Goal: Register for event/course

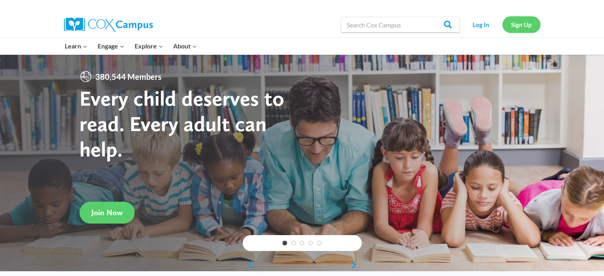
click at [521, 26] on link "Sign Up" at bounding box center [522, 24] width 38 height 16
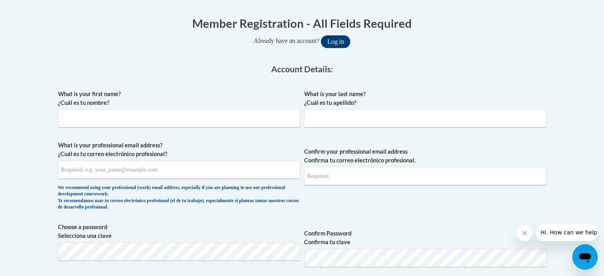
scroll to position [155, 0]
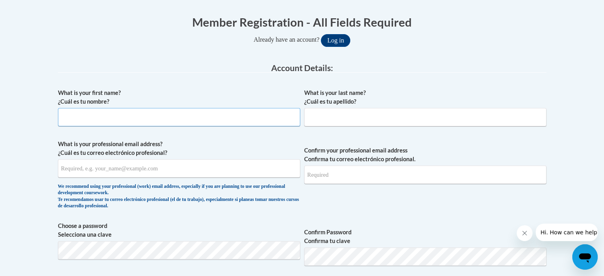
click at [187, 114] on input "What is your first name? ¿Cuál es tu nombre?" at bounding box center [179, 117] width 242 height 18
type input "Tarnecia"
click at [338, 114] on input "What is your last name? ¿Cuál es tu apellido?" at bounding box center [425, 117] width 242 height 18
type input "Stover"
click at [205, 166] on input "What is your professional email address? ¿Cuál es tu correo electrónico profesi…" at bounding box center [179, 168] width 242 height 18
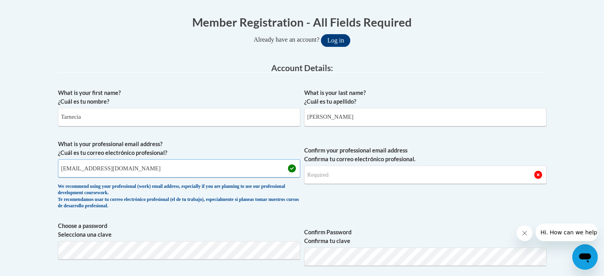
type input "tmstover@valdosta.edu"
click at [367, 175] on input "Confirm your professional email address Confirma tu correo electrónico profesio…" at bounding box center [425, 175] width 242 height 18
type input "tmstover@valdosta.edu"
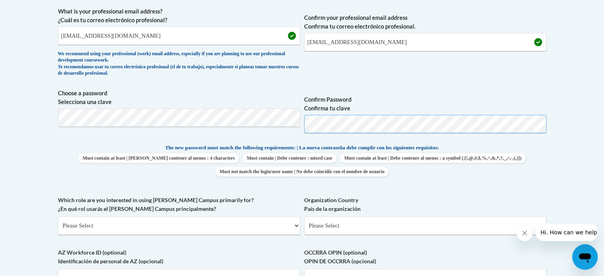
scroll to position [289, 0]
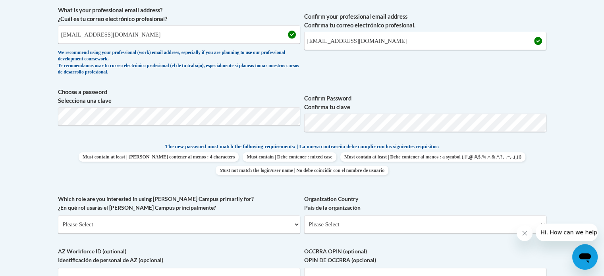
click at [228, 125] on span "Choose a password Selecciona una clave" at bounding box center [179, 113] width 242 height 50
click at [292, 222] on select "Please Select College/University | Colegio/Universidad Community/Nonprofit Part…" at bounding box center [179, 224] width 242 height 18
select select "5a18ea06-2b54-4451-96f2-d152daf9eac5"
click at [58, 215] on select "Please Select College/University | Colegio/Universidad Community/Nonprofit Part…" at bounding box center [179, 224] width 242 height 18
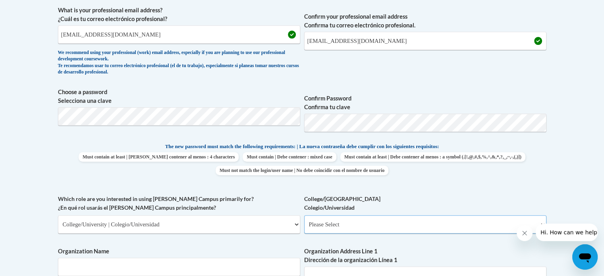
click at [404, 225] on select "Please Select College/University Staff | Empleado universitario College/Univers…" at bounding box center [425, 224] width 242 height 18
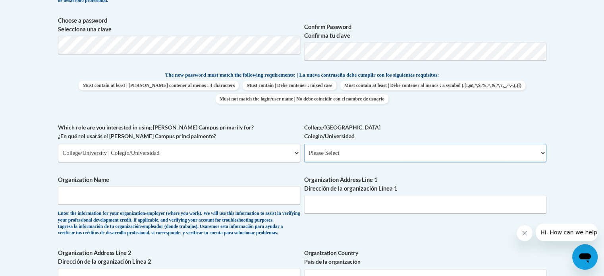
scroll to position [365, 0]
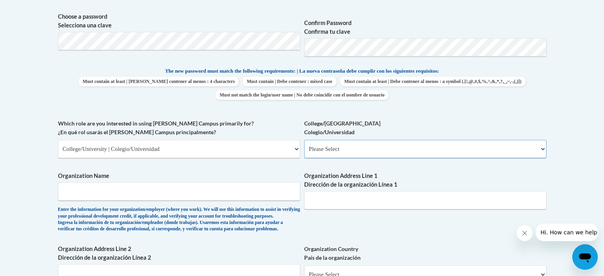
click at [438, 154] on select "Please Select College/University Staff | Empleado universitario College/Univers…" at bounding box center [425, 149] width 242 height 18
select select "99b32b07-cffc-426c-8bf6-0cd77760d84b"
click at [304, 140] on select "Please Select College/University Staff | Empleado universitario College/Univers…" at bounding box center [425, 149] width 242 height 18
click at [186, 195] on input "Organization Name" at bounding box center [179, 191] width 242 height 18
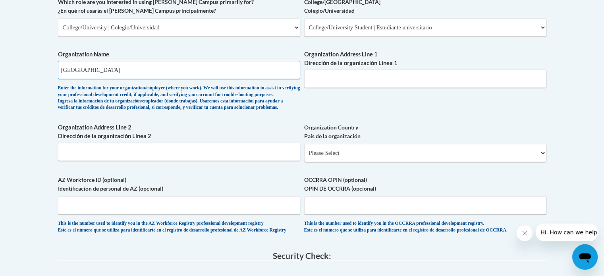
scroll to position [498, 0]
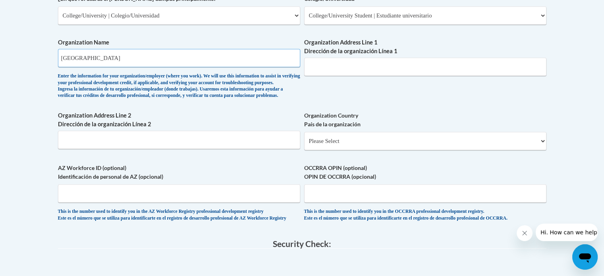
type input "Valdosta State University"
click at [524, 150] on select "Please Select United States | Estados Unidos Outside of the United States | Fue…" at bounding box center [425, 141] width 242 height 18
select select "ad49bcad-a171-4b2e-b99c-48b446064914"
click at [304, 145] on select "Please Select United States | Estados Unidos Outside of the United States | Fue…" at bounding box center [425, 141] width 242 height 18
select select
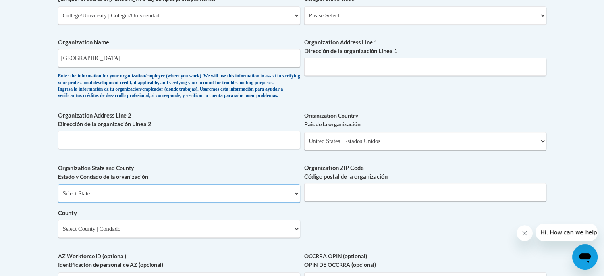
click at [257, 203] on select "Select State Alabama Alaska Arizona Arkansas California Colorado Connecticut De…" at bounding box center [179, 193] width 242 height 18
select select "Georgia"
click at [58, 197] on select "Select State Alabama Alaska Arizona Arkansas California Colorado Connecticut De…" at bounding box center [179, 193] width 242 height 18
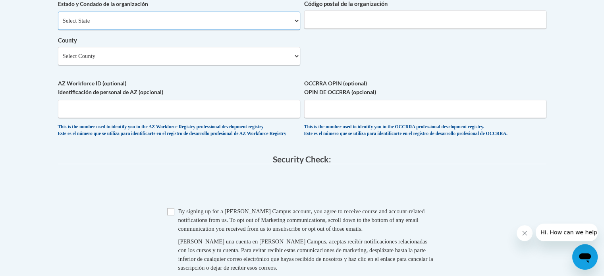
scroll to position [674, 0]
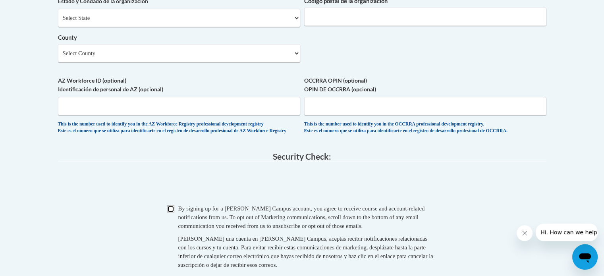
click at [168, 213] on input "Checkbox" at bounding box center [170, 208] width 7 height 7
checkbox input "true"
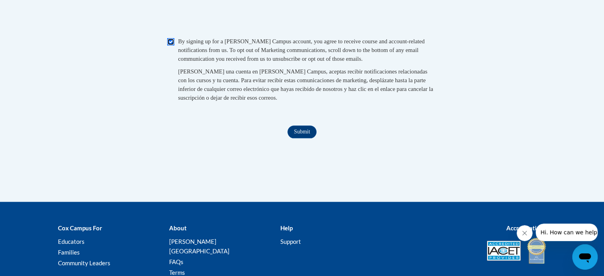
scroll to position [845, 0]
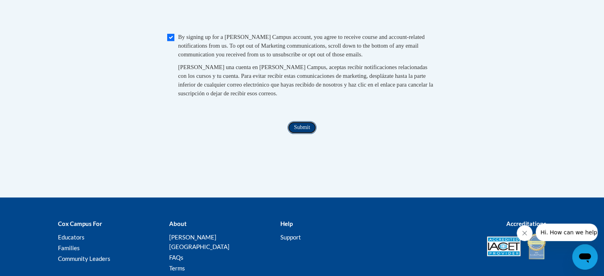
click at [308, 134] on input "Submit" at bounding box center [302, 127] width 29 height 13
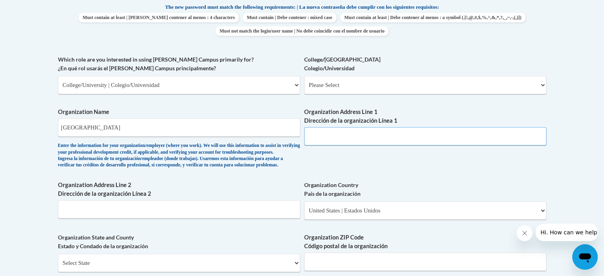
scroll to position [427, 0]
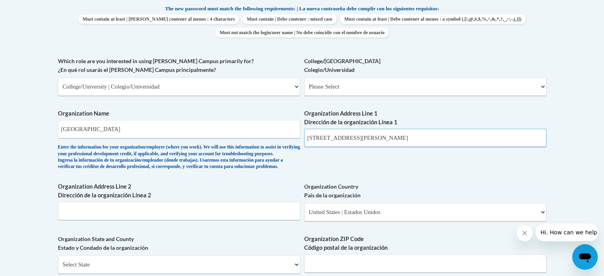
type input "1500 N Patterson ST"
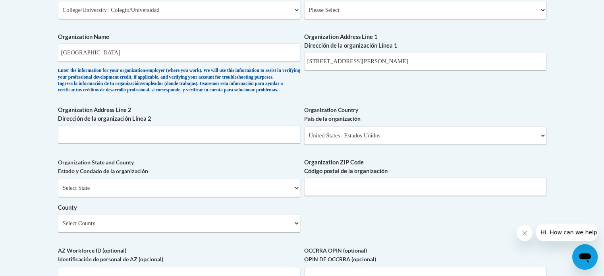
scroll to position [508, 0]
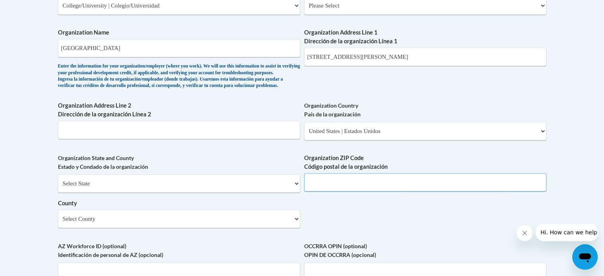
click at [380, 191] on input "Organization ZIP Code Código postal de la organización" at bounding box center [425, 182] width 242 height 18
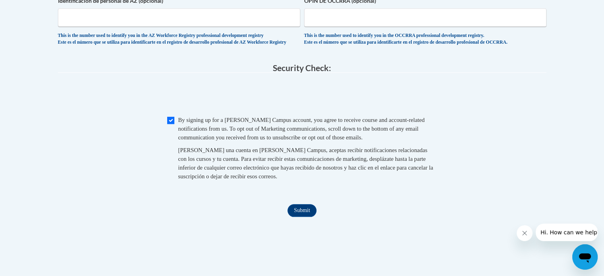
scroll to position [790, 0]
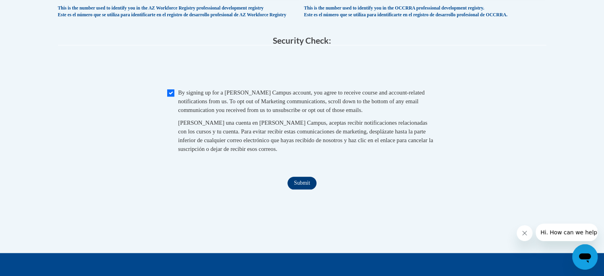
type input "31698"
click at [302, 189] on input "Submit" at bounding box center [302, 183] width 29 height 13
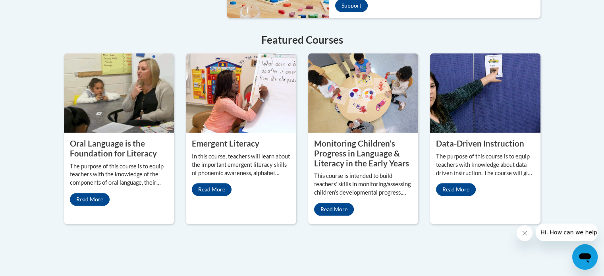
scroll to position [701, 0]
click at [96, 193] on link "Read More" at bounding box center [90, 199] width 40 height 13
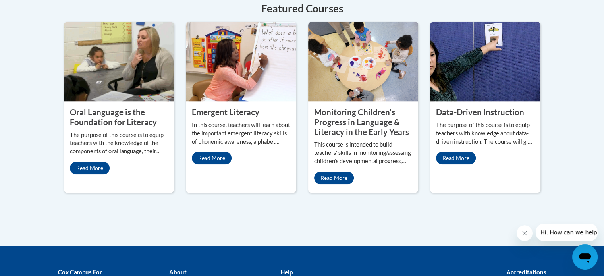
scroll to position [759, 0]
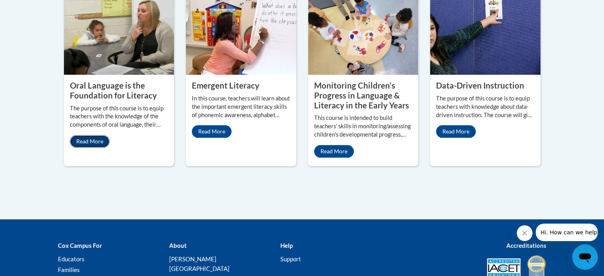
click at [76, 135] on link "Read More" at bounding box center [90, 141] width 40 height 13
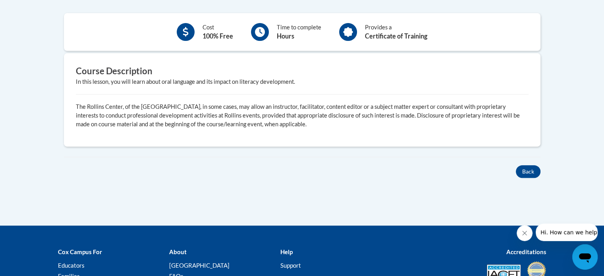
scroll to position [269, 0]
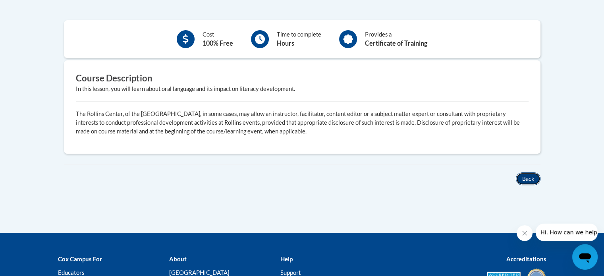
click at [532, 179] on button "Back" at bounding box center [528, 178] width 25 height 13
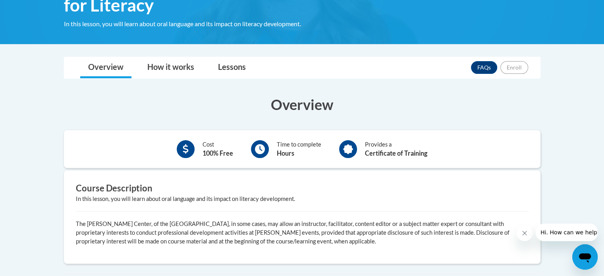
scroll to position [159, 0]
click at [238, 74] on link "Lessons" at bounding box center [232, 68] width 44 height 21
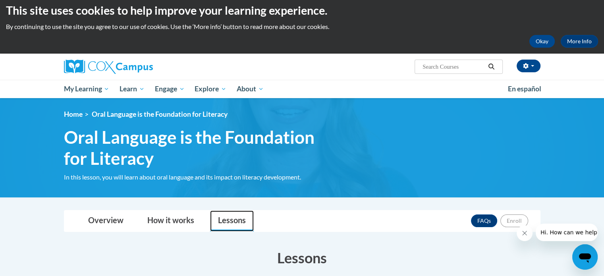
scroll to position [6, 0]
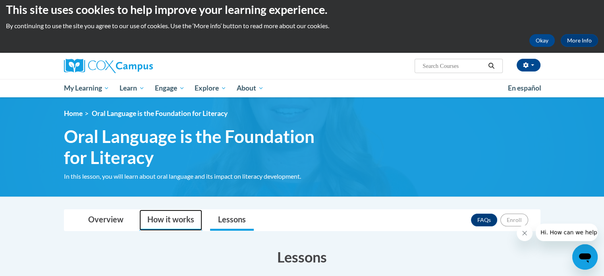
click at [160, 220] on link "How it works" at bounding box center [170, 220] width 63 height 21
click at [442, 65] on input "Search..." at bounding box center [454, 66] width 64 height 10
type input "Oral Language is the foundation for literacy"
click at [493, 65] on icon "Search" at bounding box center [492, 66] width 6 height 6
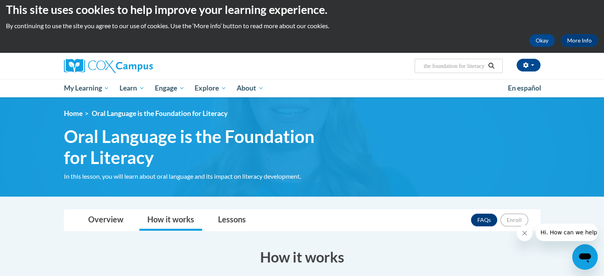
scroll to position [0, 0]
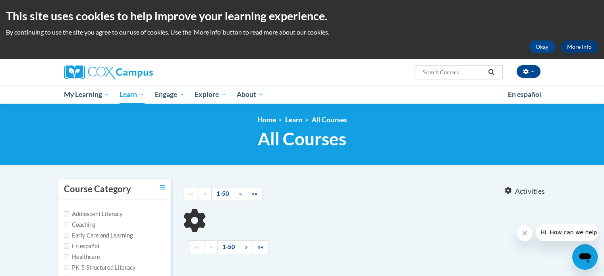
type input "Oral Language is the foundation for literacy"
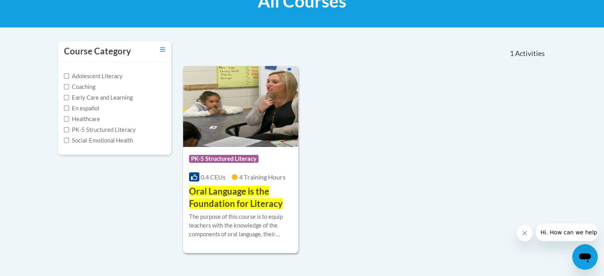
scroll to position [141, 0]
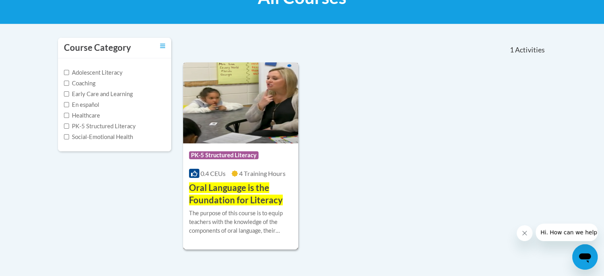
click at [260, 186] on span "Oral Language is the Foundation for Literacy" at bounding box center [236, 193] width 94 height 23
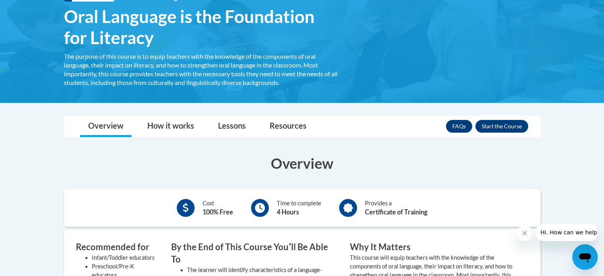
scroll to position [134, 0]
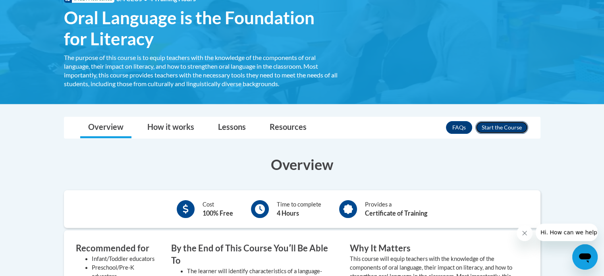
click at [489, 127] on button "Enroll" at bounding box center [502, 127] width 53 height 13
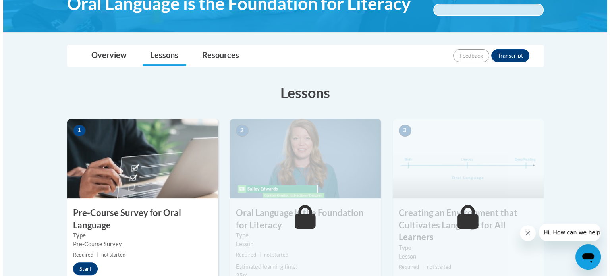
scroll to position [185, 0]
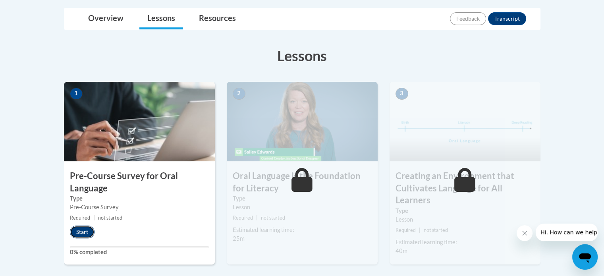
click at [85, 232] on button "Start" at bounding box center [82, 232] width 25 height 13
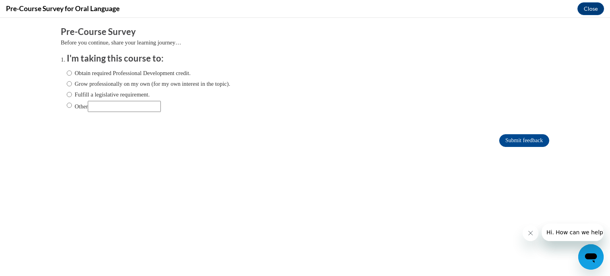
scroll to position [0, 0]
click at [67, 72] on input "Obtain required Professional Development credit." at bounding box center [69, 73] width 5 height 9
radio input "true"
click at [505, 141] on input "Submit feedback" at bounding box center [524, 140] width 50 height 13
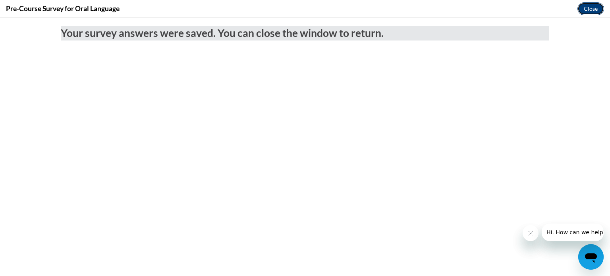
click at [591, 11] on button "Close" at bounding box center [591, 8] width 27 height 13
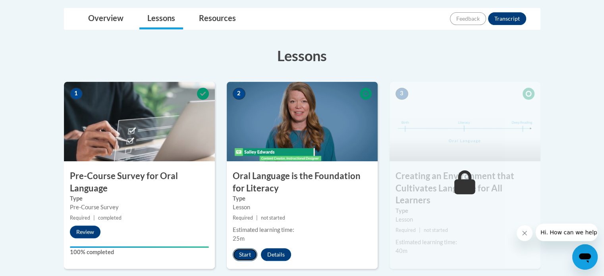
click at [251, 253] on button "Start" at bounding box center [245, 254] width 25 height 13
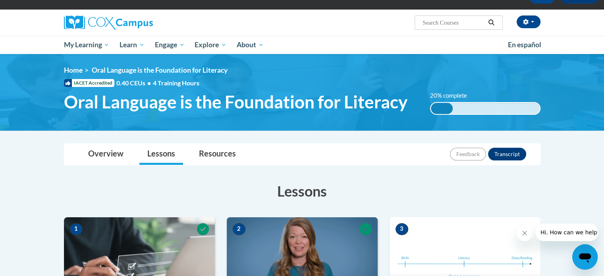
scroll to position [48, 0]
